Goal: Task Accomplishment & Management: Manage account settings

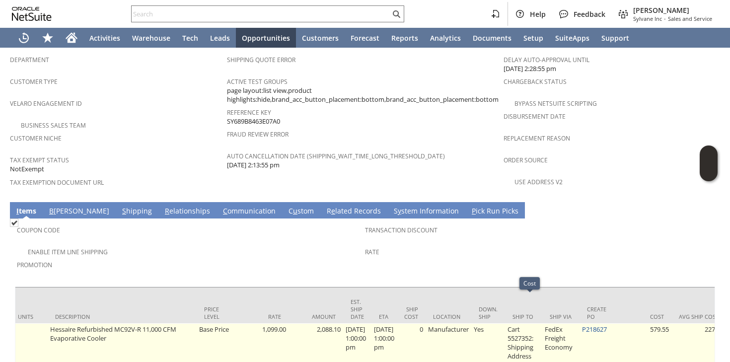
scroll to position [0, 359]
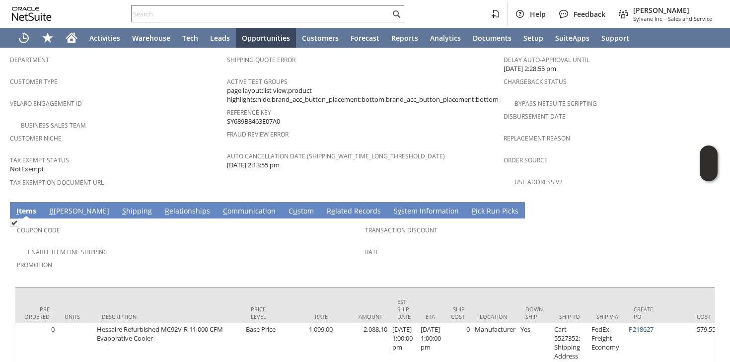
click at [120, 206] on link "S hipping" at bounding box center [137, 211] width 35 height 11
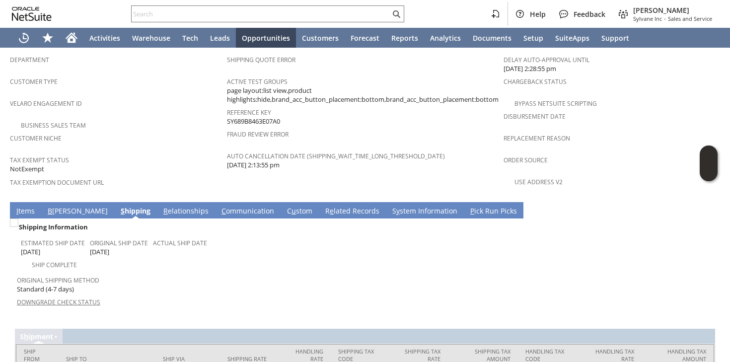
scroll to position [660, 0]
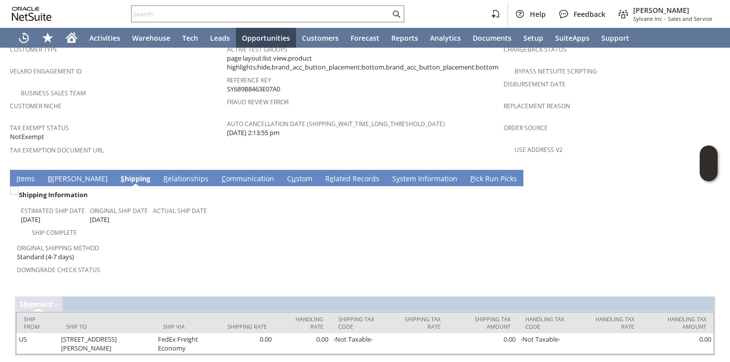
click at [27, 174] on link "I tems" at bounding box center [25, 179] width 23 height 11
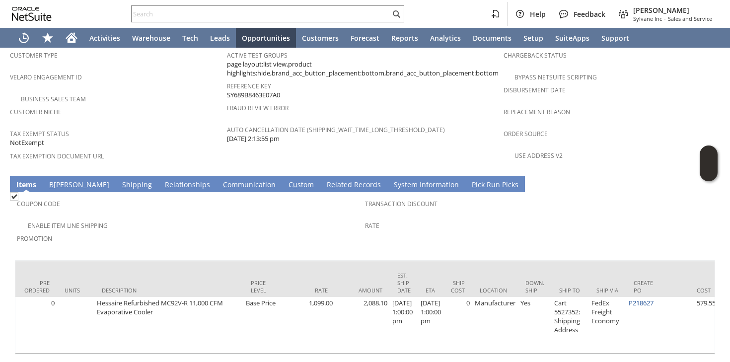
click at [120, 180] on link "S hipping" at bounding box center [137, 185] width 35 height 11
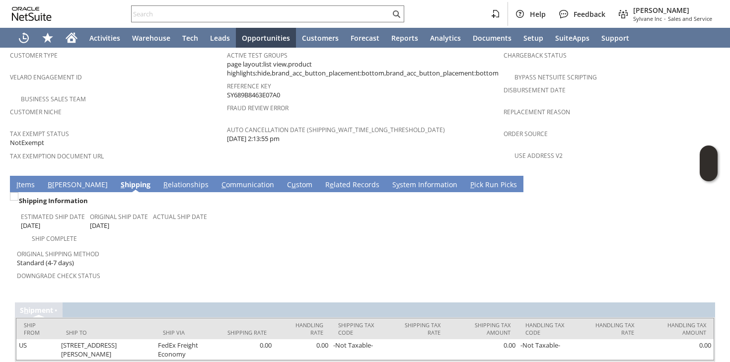
click at [30, 180] on link "I tems" at bounding box center [25, 185] width 23 height 11
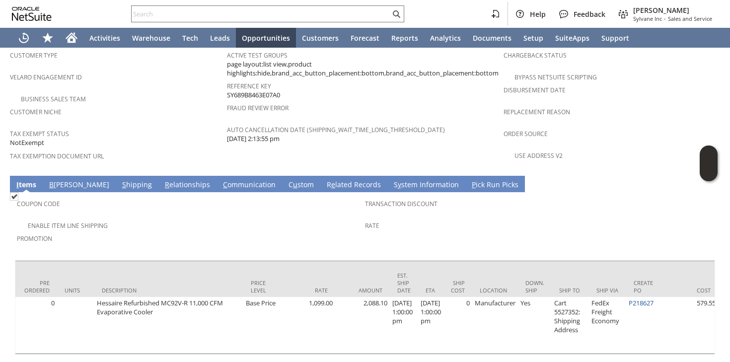
click at [48, 180] on link "B illing" at bounding box center [79, 185] width 65 height 11
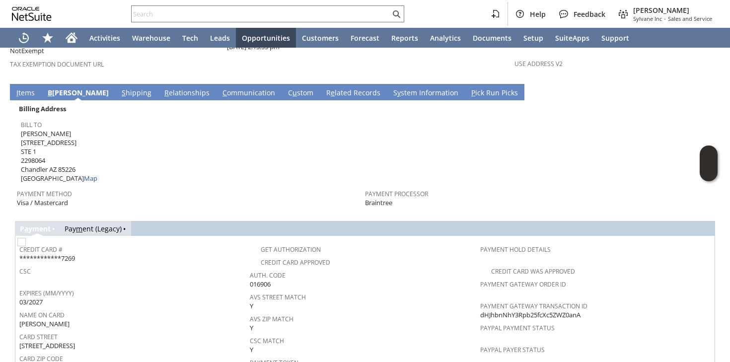
scroll to position [745, 0]
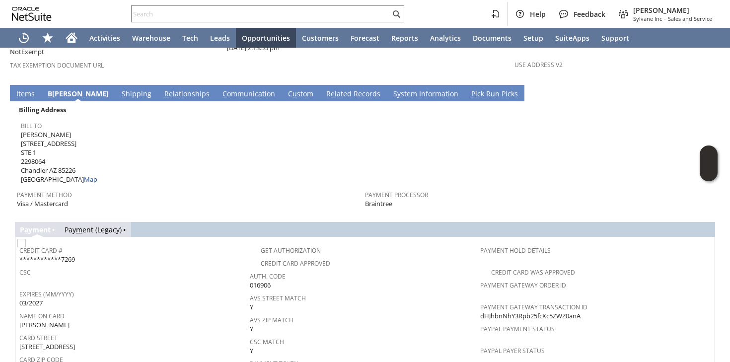
click at [119, 89] on link "S hipping" at bounding box center [136, 94] width 35 height 11
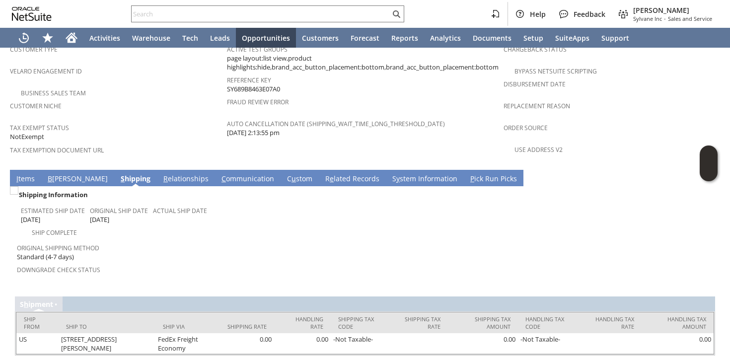
click at [53, 174] on link "B illing" at bounding box center [77, 179] width 65 height 11
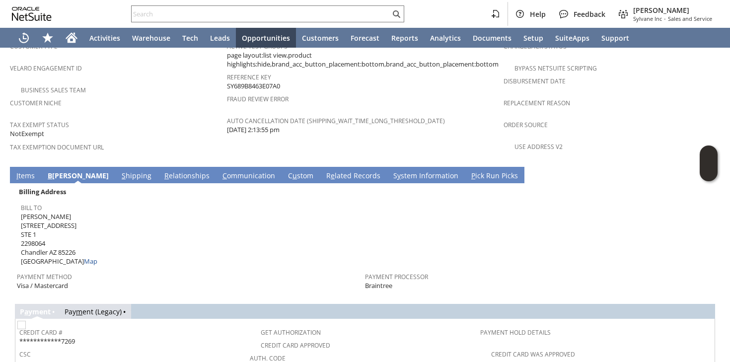
scroll to position [662, 0]
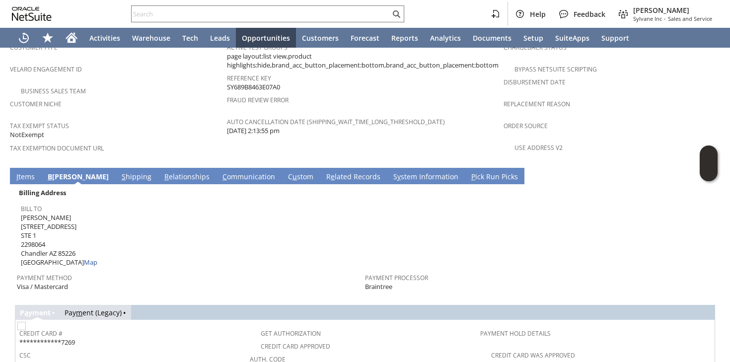
click at [48, 213] on span "Joe Welsh 280 N ROOSEVELT AVE STE 1 2298064 Chandler AZ 85226 United States Map" at bounding box center [59, 240] width 76 height 54
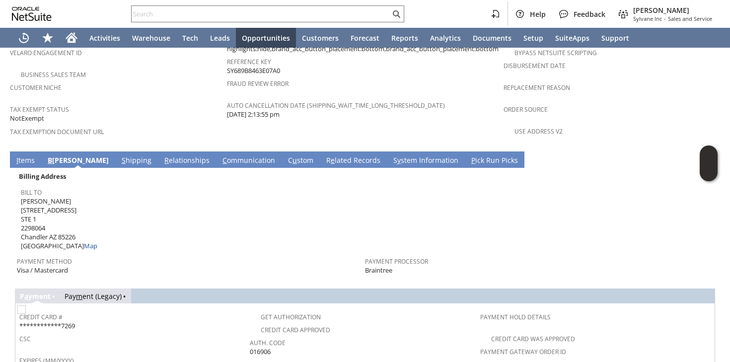
scroll to position [633, 0]
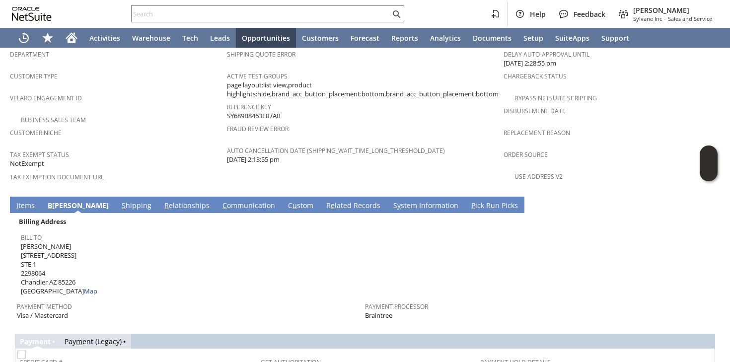
click at [119, 201] on link "S hipping" at bounding box center [136, 206] width 35 height 11
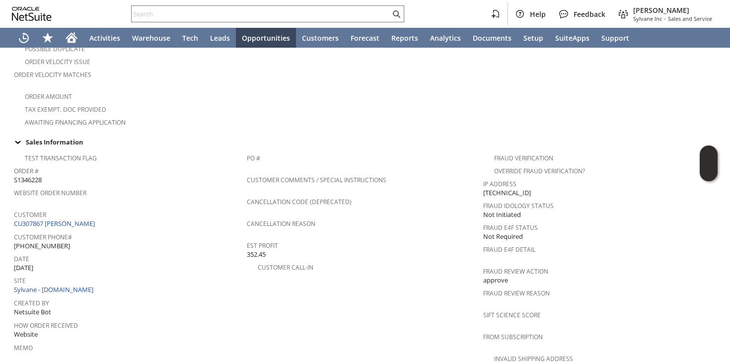
scroll to position [660, 0]
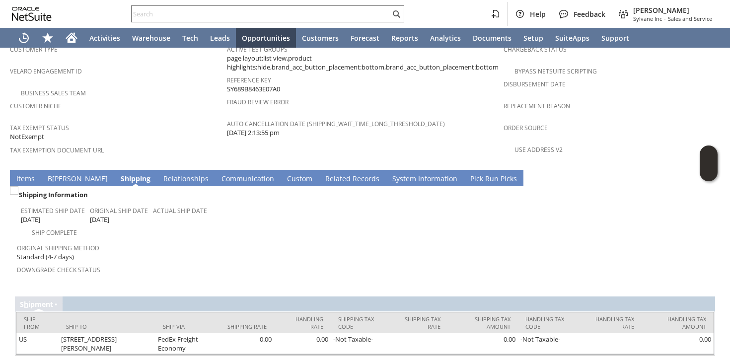
click at [206, 17] on input "text" at bounding box center [261, 14] width 259 height 12
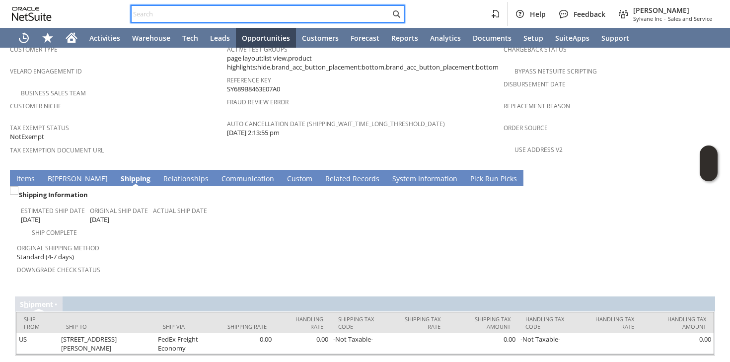
paste input "5125963016"
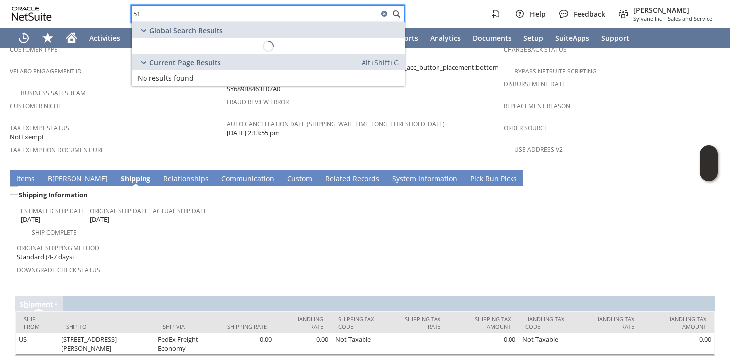
type input "5"
drag, startPoint x: 176, startPoint y: 15, endPoint x: 219, endPoint y: 16, distance: 43.7
click at [220, 17] on input "112-0865685-261837" at bounding box center [255, 14] width 247 height 12
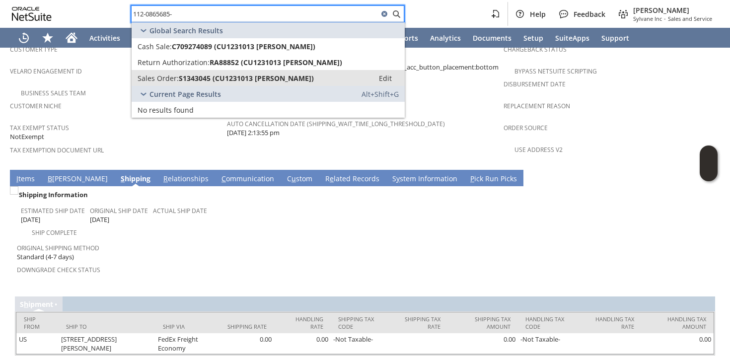
type input "112-0865685-"
click at [196, 76] on span "S1343045 (CU1231013 Laura Leom)" at bounding box center [246, 77] width 135 height 9
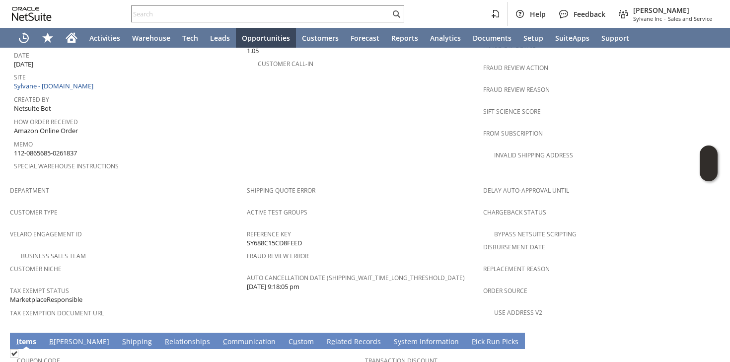
scroll to position [434, 0]
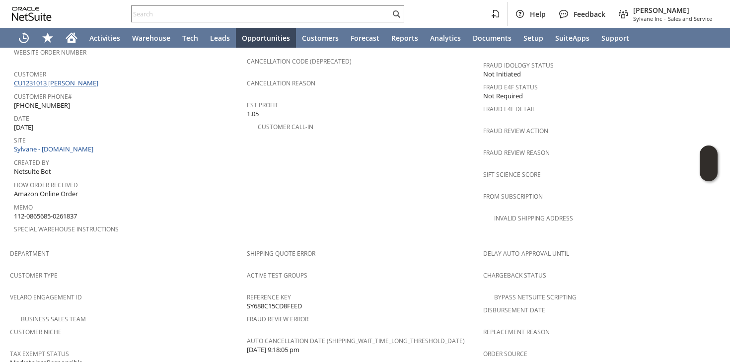
click at [78, 78] on link "CU1231013 [PERSON_NAME]" at bounding box center [57, 82] width 87 height 9
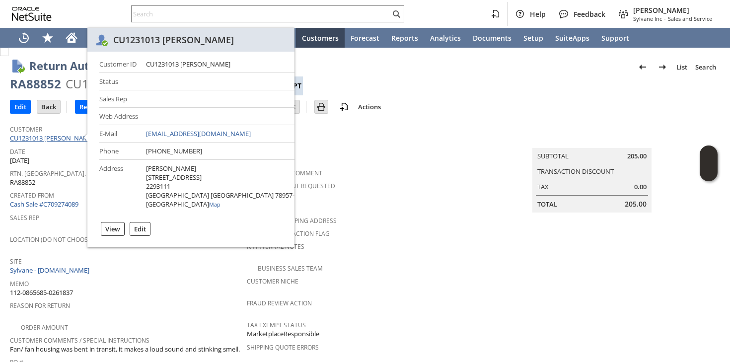
click at [68, 137] on link "CU1231013 [PERSON_NAME]" at bounding box center [53, 138] width 87 height 9
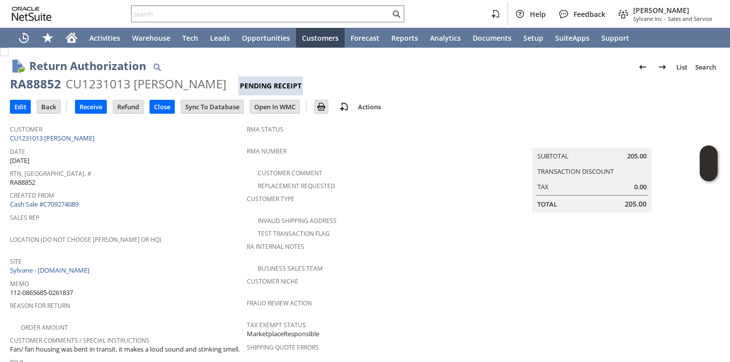
click at [51, 88] on div "RA88852" at bounding box center [35, 84] width 51 height 16
copy div "RA88852"
click at [23, 103] on input "Edit" at bounding box center [20, 106] width 20 height 13
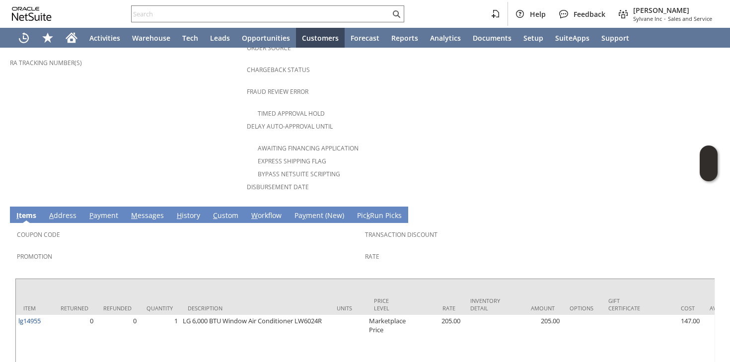
scroll to position [402, 0]
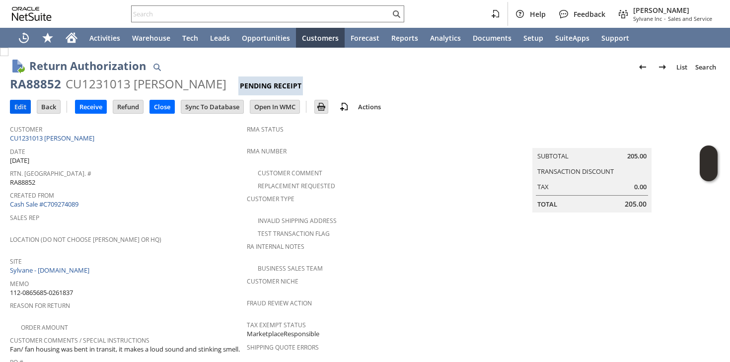
click at [27, 108] on input "Edit" at bounding box center [20, 106] width 20 height 13
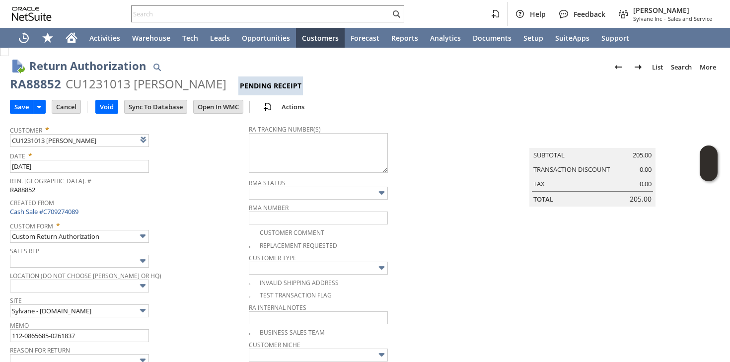
click at [252, 247] on span at bounding box center [254, 245] width 11 height 9
click at [8, 56] on img at bounding box center [4, 52] width 8 height 8
checkbox input "true"
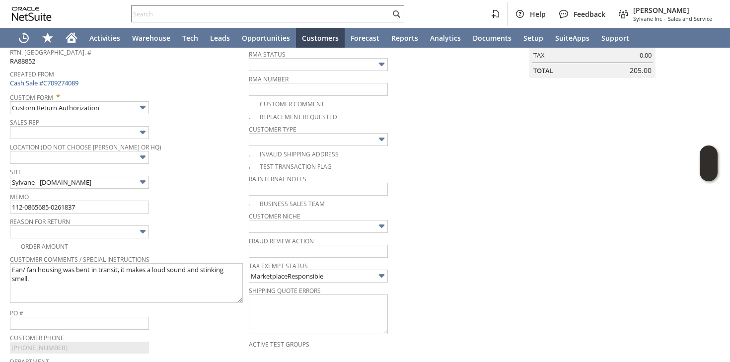
scroll to position [130, 0]
click at [203, 172] on span "Site" at bounding box center [127, 169] width 234 height 11
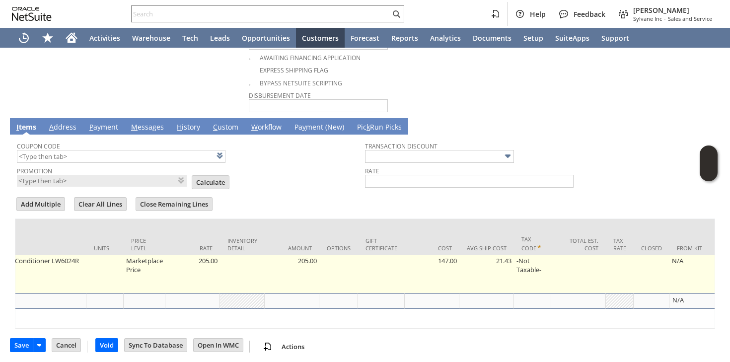
scroll to position [0, 349]
click at [140, 261] on td "Marketplace Price" at bounding box center [144, 274] width 42 height 38
type input "Mark...rice"
type input "205.00"
type input "OK"
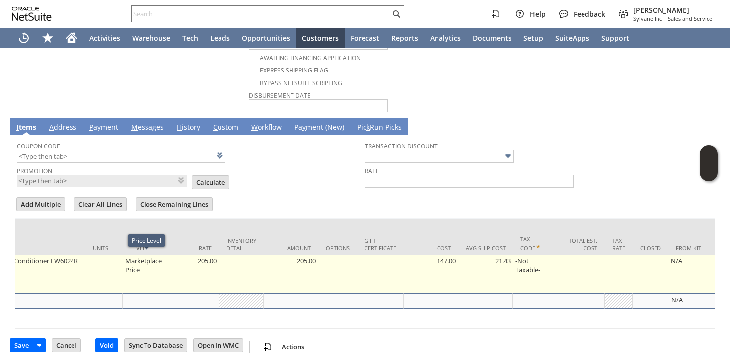
type input "Make Copy"
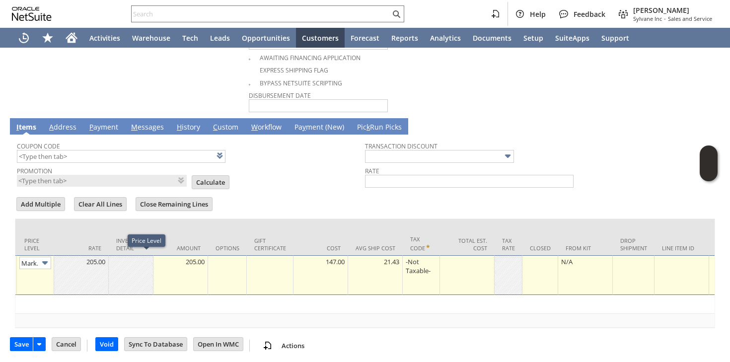
scroll to position [0, 15]
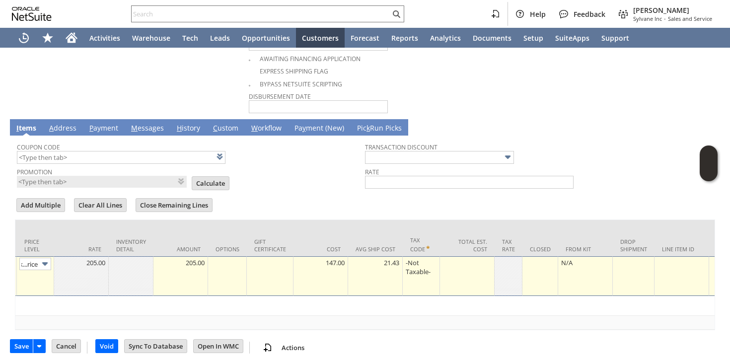
type input "Custom"
click at [106, 257] on td "205.00" at bounding box center [81, 276] width 55 height 40
click at [281, 192] on div at bounding box center [365, 194] width 700 height 5
type input "0.00"
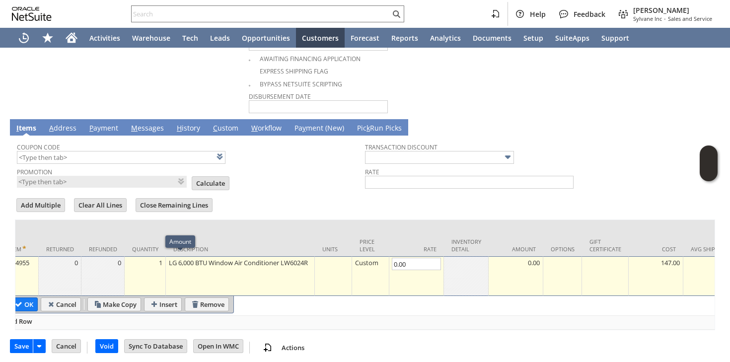
scroll to position [0, 0]
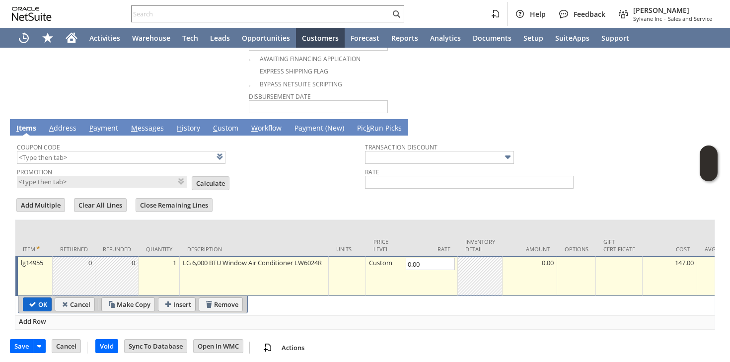
click at [31, 298] on input "OK" at bounding box center [37, 304] width 28 height 13
type input "Add"
type input "Copy Previous"
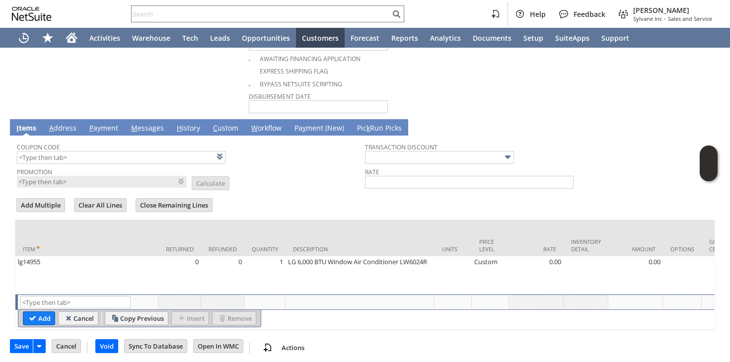
click at [314, 185] on td "Promotion List Calculate" at bounding box center [191, 177] width 348 height 24
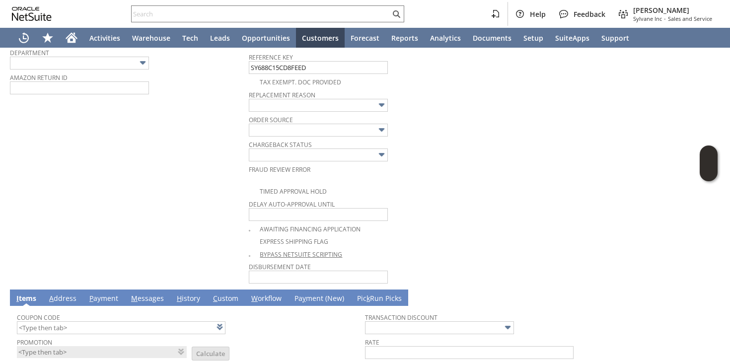
scroll to position [407, 0]
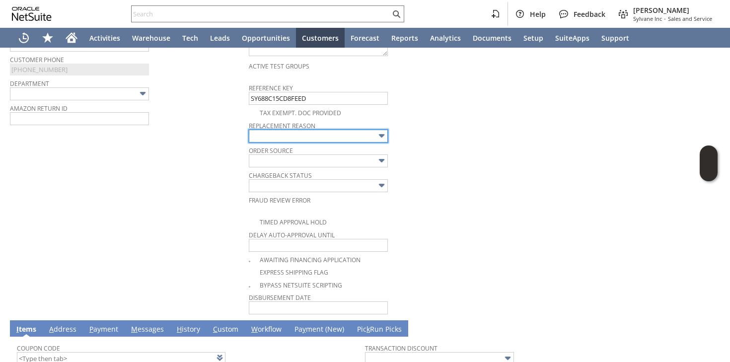
click at [310, 130] on input "text" at bounding box center [318, 136] width 139 height 13
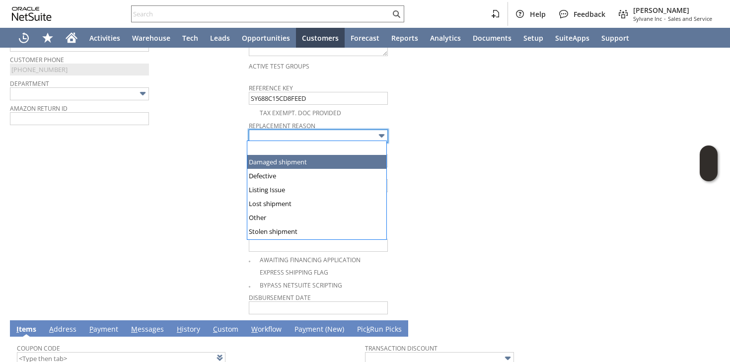
type input "Damaged shipment"
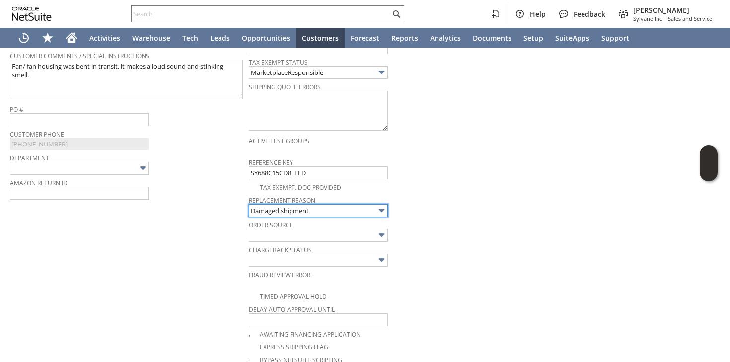
scroll to position [0, 0]
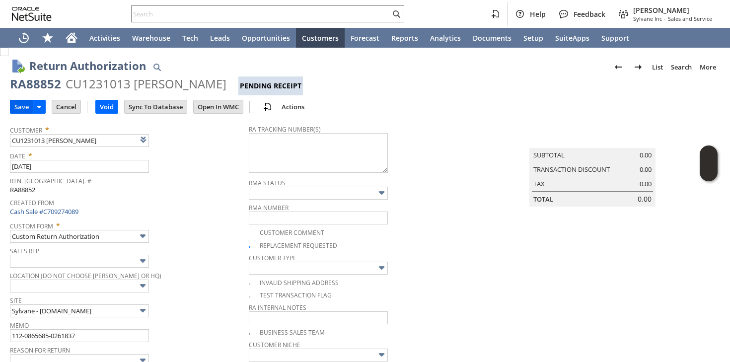
click at [23, 106] on input "Save" at bounding box center [21, 106] width 22 height 13
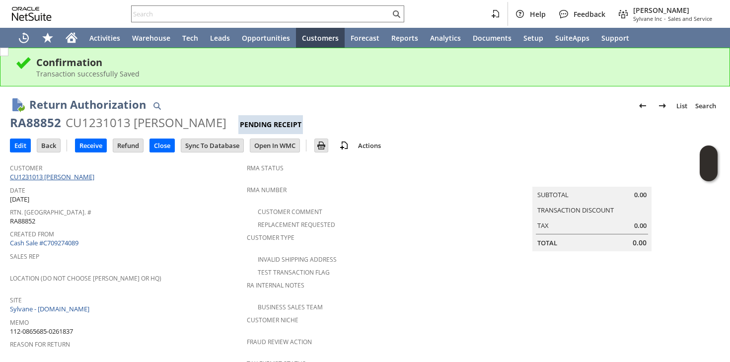
click at [63, 176] on link "CU1231013 [PERSON_NAME]" at bounding box center [53, 176] width 87 height 9
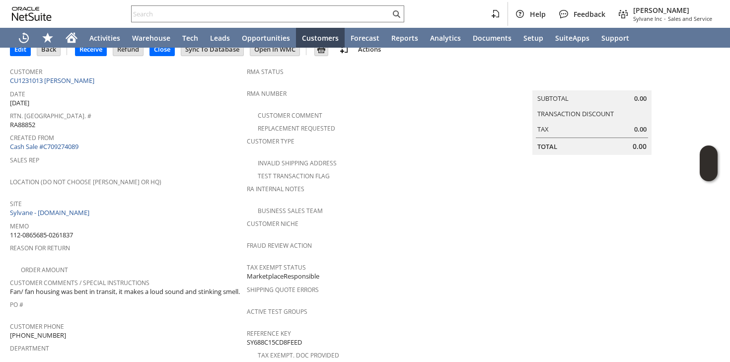
scroll to position [72, 0]
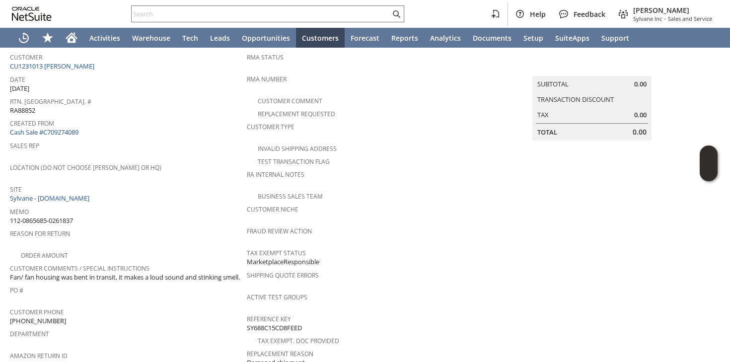
click at [71, 216] on span "112-0865685-0261837" at bounding box center [41, 220] width 63 height 9
click at [66, 316] on span "(210) 728-4548 X56587" at bounding box center [38, 320] width 56 height 9
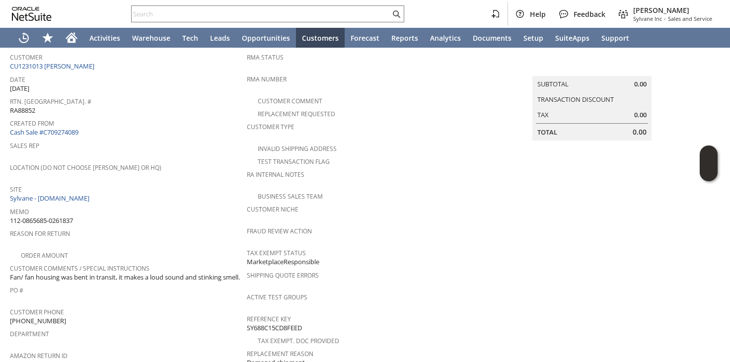
click at [66, 316] on span "(210) 728-4548 X56587" at bounding box center [38, 320] width 56 height 9
click at [52, 322] on span "(210) 728-4548 X56587" at bounding box center [38, 320] width 56 height 9
drag, startPoint x: 55, startPoint y: 322, endPoint x: 9, endPoint y: 319, distance: 45.3
click at [10, 319] on span "(210) 728-4548 X56587" at bounding box center [38, 320] width 56 height 9
click at [11, 319] on span "(210) 728-4548 X56587" at bounding box center [38, 320] width 56 height 9
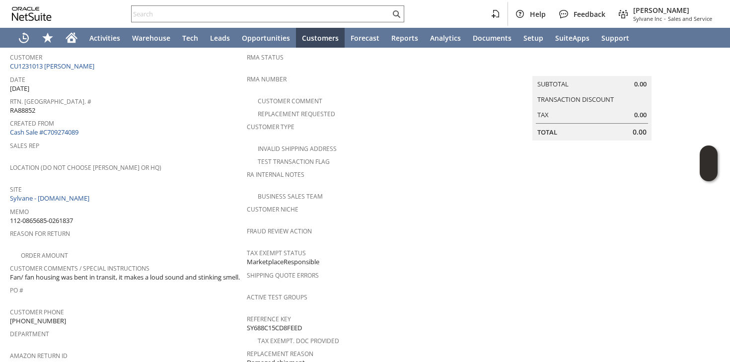
drag, startPoint x: 54, startPoint y: 320, endPoint x: 10, endPoint y: 320, distance: 44.2
click at [10, 320] on span "(210) 728-4548 X56587" at bounding box center [38, 320] width 56 height 9
copy span "(210) 728-4548"
drag, startPoint x: 60, startPoint y: 320, endPoint x: 79, endPoint y: 319, distance: 18.9
click at [79, 319] on div "Customer Phone (210) 728-4548 X56587" at bounding box center [126, 315] width 232 height 21
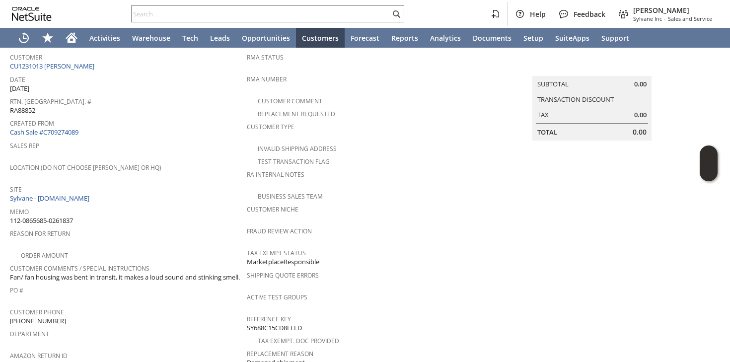
copy span "56587"
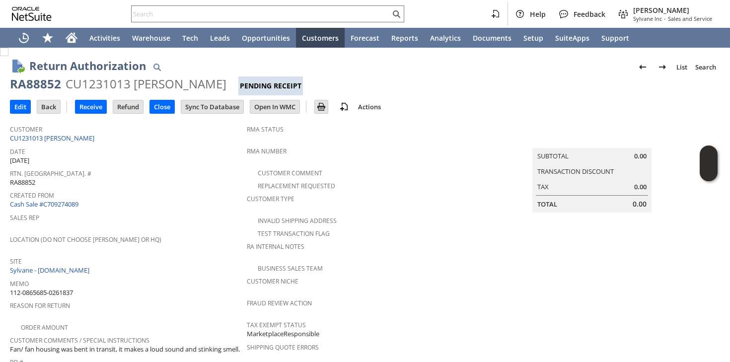
click at [38, 84] on div "RA88852" at bounding box center [35, 84] width 51 height 16
copy div "RA88852"
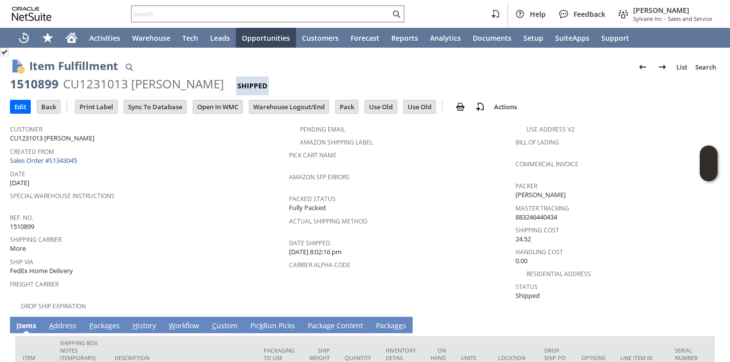
click at [70, 321] on link "A ddress" at bounding box center [63, 326] width 32 height 11
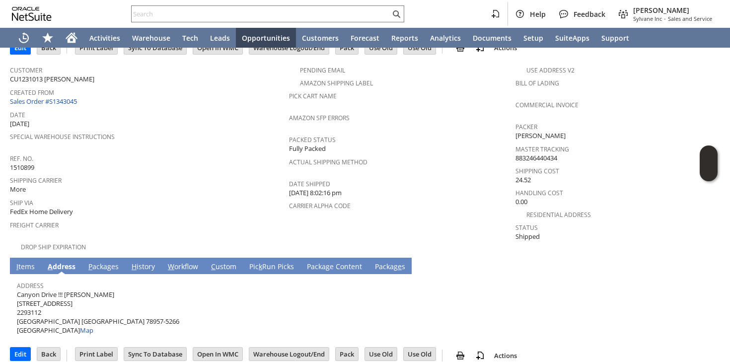
scroll to position [62, 0]
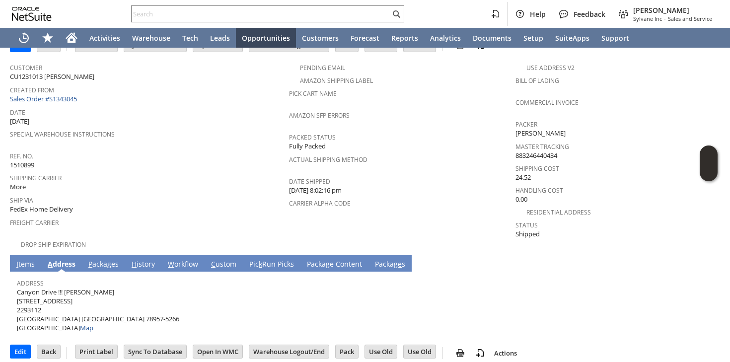
click at [56, 287] on span "Canyon Drive !!! [PERSON_NAME] [STREET_ADDRESS] Map" at bounding box center [98, 309] width 162 height 45
click at [81, 287] on span "Canyon Drive !!! [PERSON_NAME] [STREET_ADDRESS] Map" at bounding box center [98, 309] width 162 height 45
drag, startPoint x: 66, startPoint y: 281, endPoint x: 100, endPoint y: 281, distance: 34.7
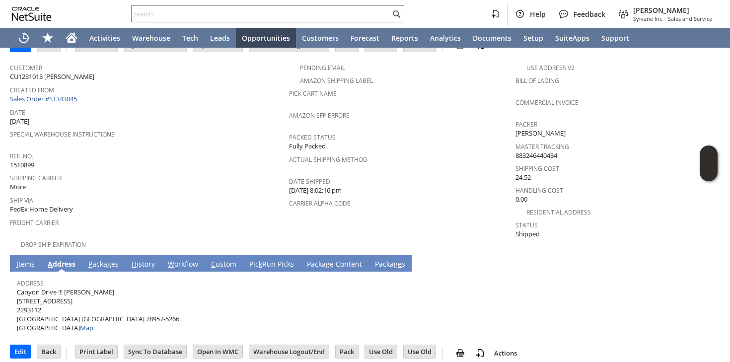
click at [100, 287] on span "Canyon Drive !!! [PERSON_NAME] [STREET_ADDRESS] Map" at bounding box center [98, 309] width 162 height 45
copy span "[PERSON_NAME]"
click at [57, 290] on span "Canyon Drive !!! [PERSON_NAME] [STREET_ADDRESS] Map" at bounding box center [98, 309] width 162 height 45
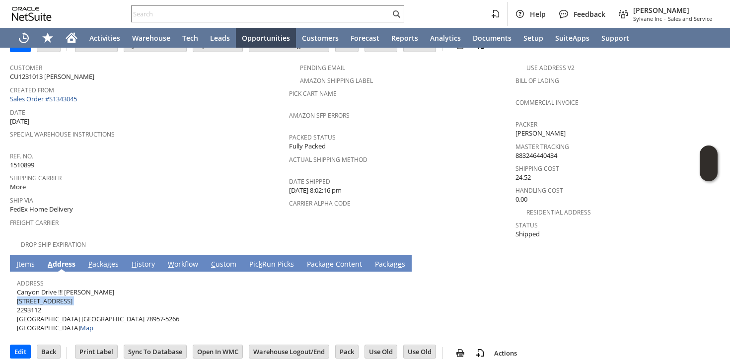
copy span "[STREET_ADDRESS]"
drag, startPoint x: 64, startPoint y: 309, endPoint x: 100, endPoint y: 309, distance: 35.7
click at [100, 309] on span "Canyon Drive !!! [PERSON_NAME] [STREET_ADDRESS] Map" at bounding box center [98, 309] width 162 height 45
copy span "78957-5266"
click at [100, 259] on link "P ackages" at bounding box center [103, 264] width 35 height 11
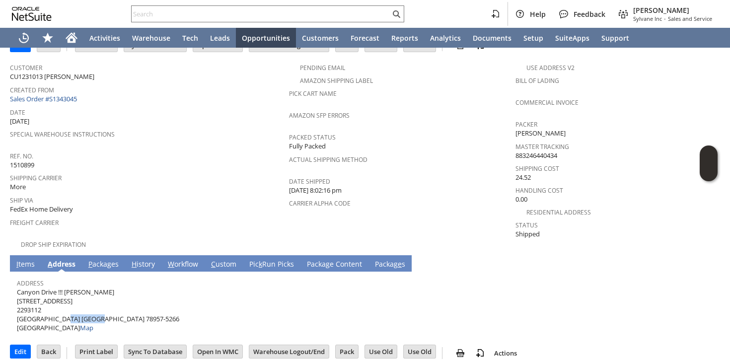
scroll to position [58, 0]
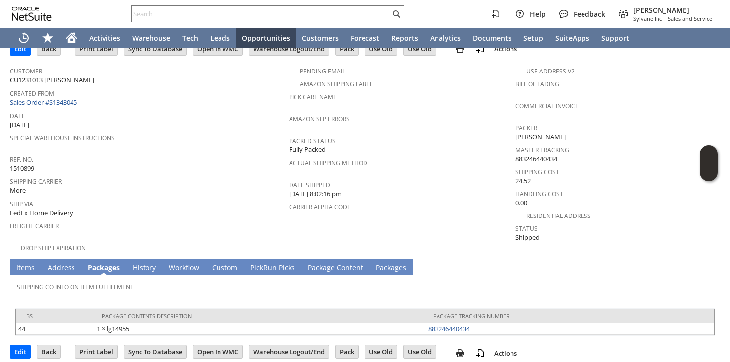
click at [37, 259] on td "I tems" at bounding box center [25, 267] width 31 height 16
click at [26, 263] on link "I tems" at bounding box center [25, 268] width 23 height 11
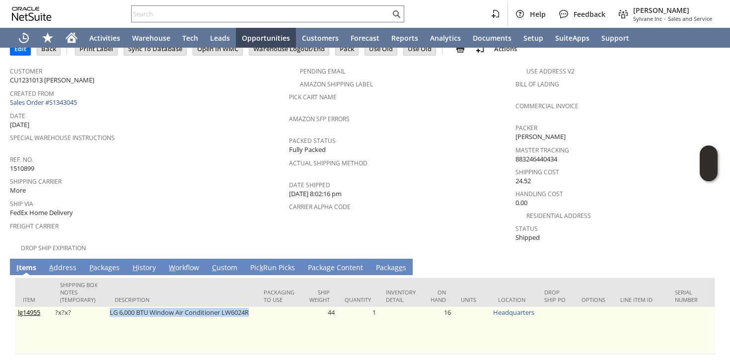
drag, startPoint x: 107, startPoint y: 302, endPoint x: 255, endPoint y: 307, distance: 148.0
click at [255, 307] on td "LG 6,000 BTU Window Air Conditioner LW6024R" at bounding box center [181, 330] width 149 height 47
copy td "LG 6,000 BTU Window Air Conditioner LW6024R"
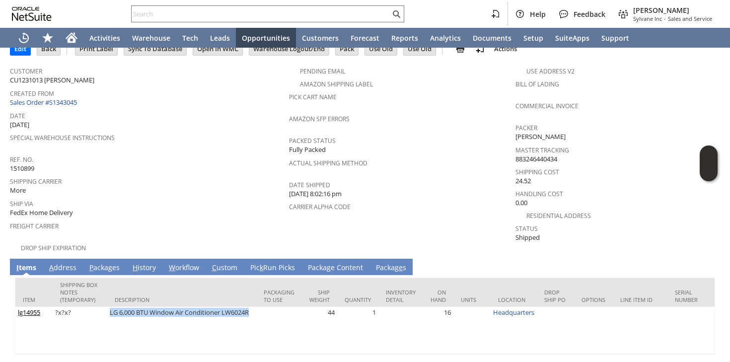
click at [208, 112] on span "Date" at bounding box center [147, 114] width 274 height 11
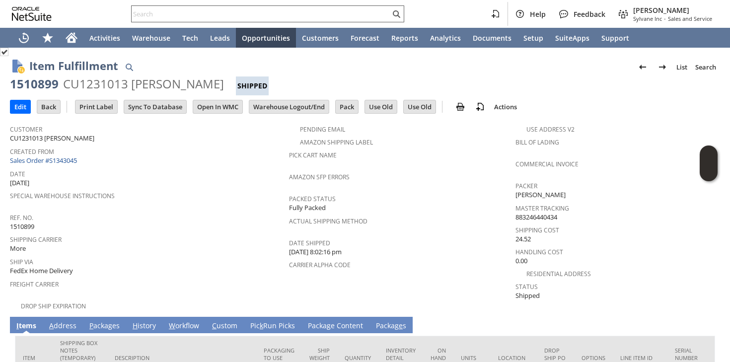
click at [181, 11] on input "text" at bounding box center [261, 14] width 259 height 12
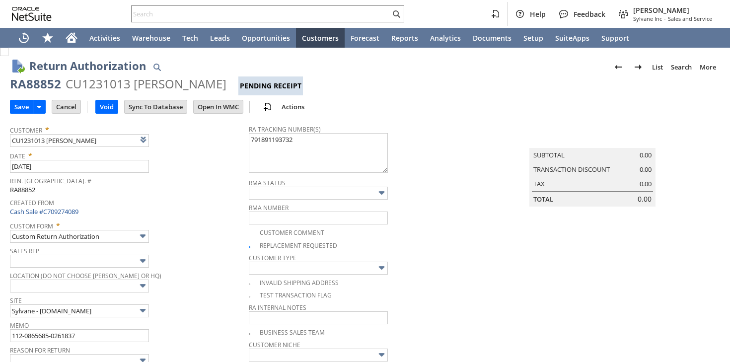
type textarea "791891193732"
click at [25, 112] on input "Save" at bounding box center [21, 106] width 22 height 13
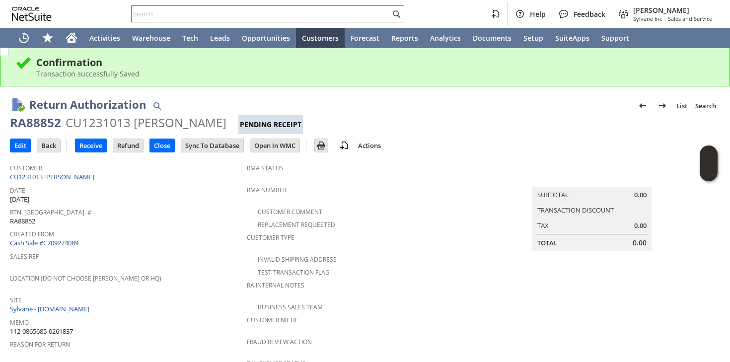
click at [191, 21] on div at bounding box center [267, 13] width 273 height 17
click at [202, 13] on input "text" at bounding box center [261, 14] width 259 height 12
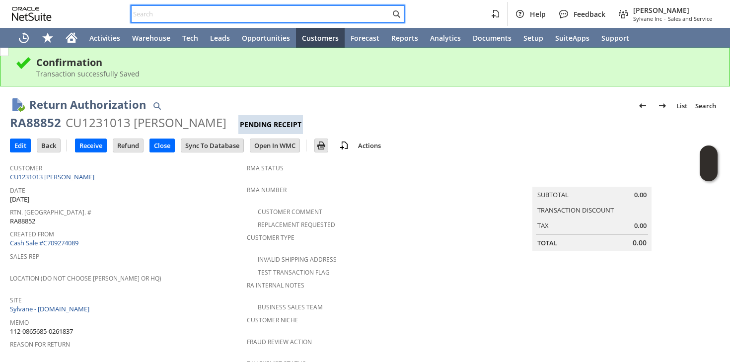
paste input "[EMAIL_ADDRESS][DOMAIN_NAME]"
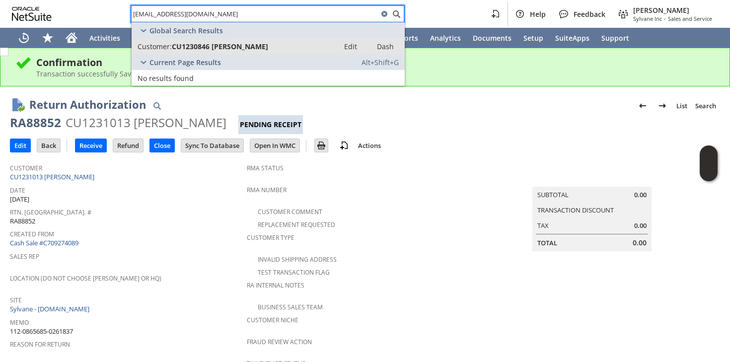
type input "[EMAIL_ADDRESS][DOMAIN_NAME]"
click at [201, 42] on span "CU1230846 [PERSON_NAME]" at bounding box center [220, 46] width 96 height 9
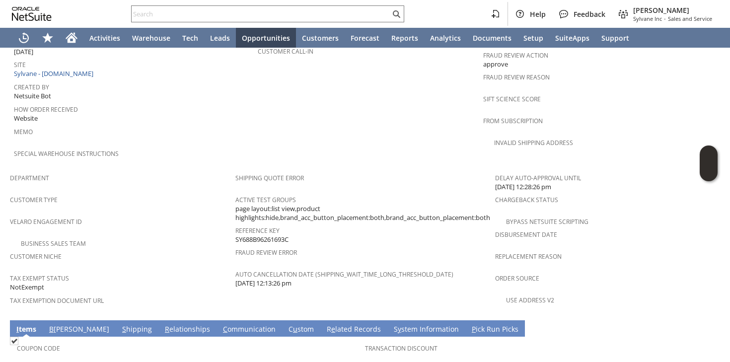
scroll to position [523, 0]
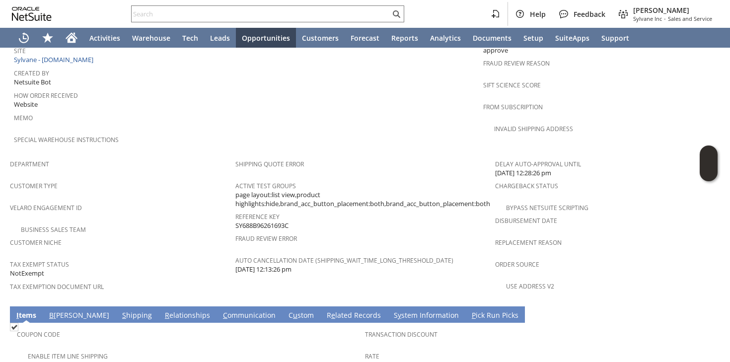
click at [120, 310] on link "S hipping" at bounding box center [137, 315] width 35 height 11
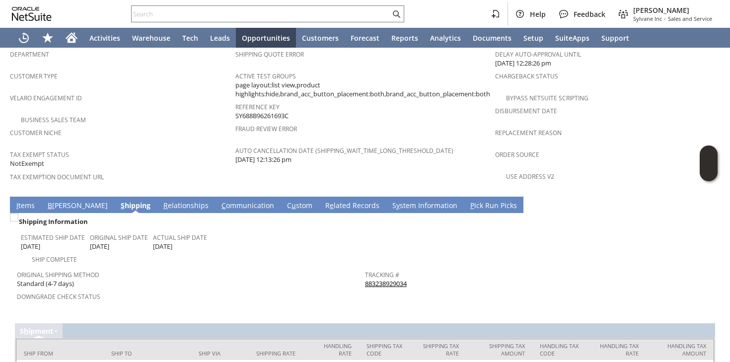
scroll to position [680, 0]
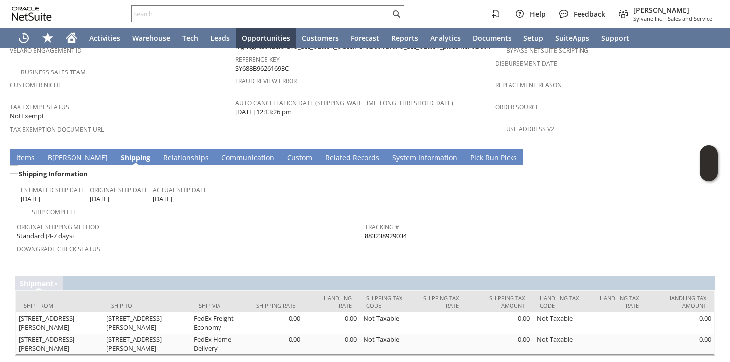
click at [260, 266] on div at bounding box center [365, 268] width 700 height 5
click at [27, 153] on link "I tems" at bounding box center [25, 158] width 23 height 11
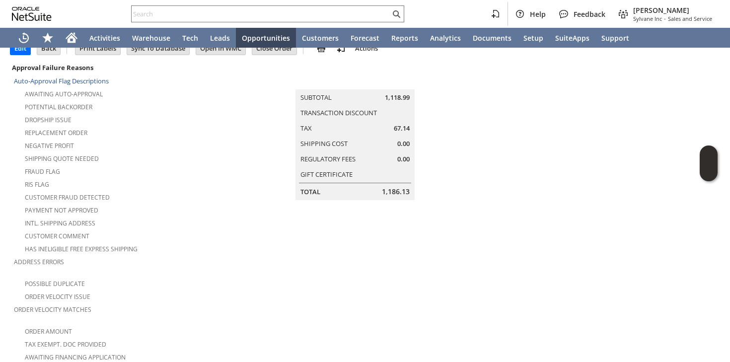
scroll to position [0, 0]
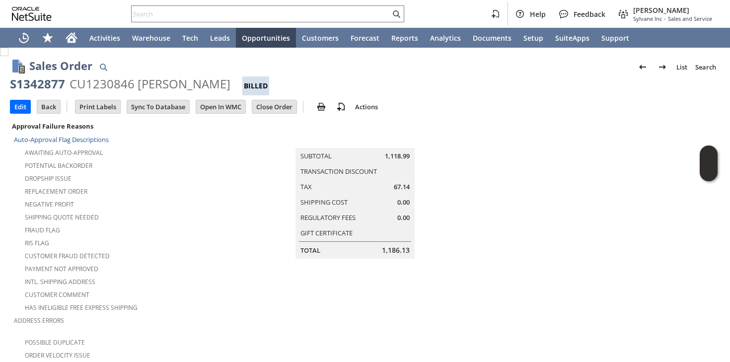
click at [48, 86] on div "S1342877" at bounding box center [37, 84] width 55 height 16
copy div "S1342877"
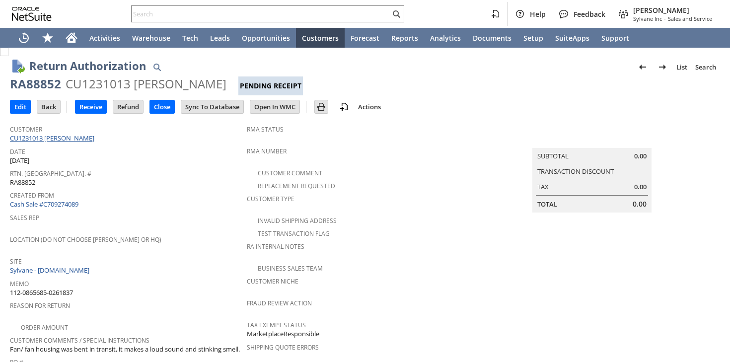
click at [70, 135] on link "CU1231013 Laura Leom" at bounding box center [53, 138] width 87 height 9
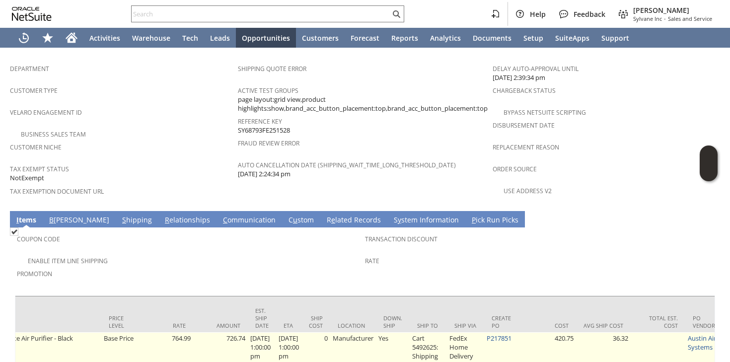
scroll to position [0, 530]
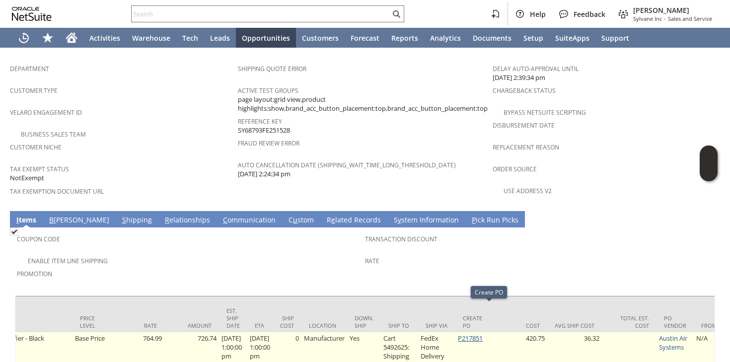
click at [478, 334] on link "P217851" at bounding box center [470, 338] width 25 height 9
